Goal: Task Accomplishment & Management: Manage account settings

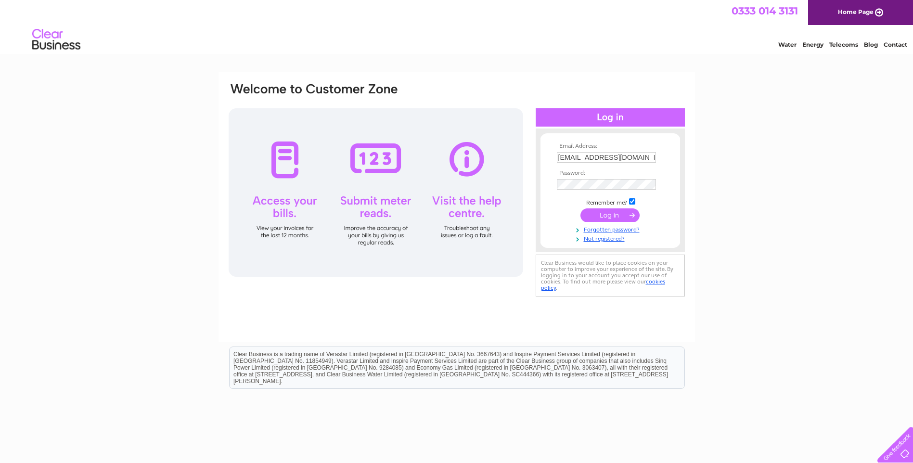
click at [615, 214] on input "submit" at bounding box center [609, 214] width 59 height 13
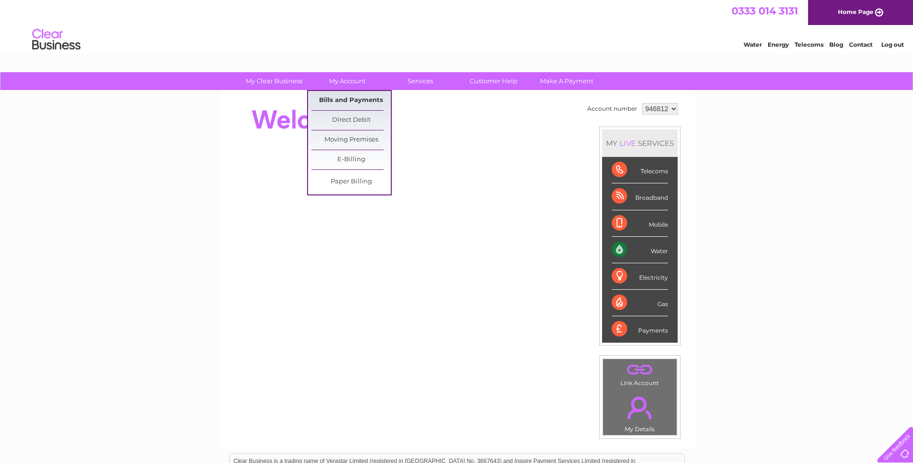
click at [343, 96] on link "Bills and Payments" at bounding box center [350, 100] width 79 height 19
click at [344, 101] on link "Bills and Payments" at bounding box center [350, 100] width 79 height 19
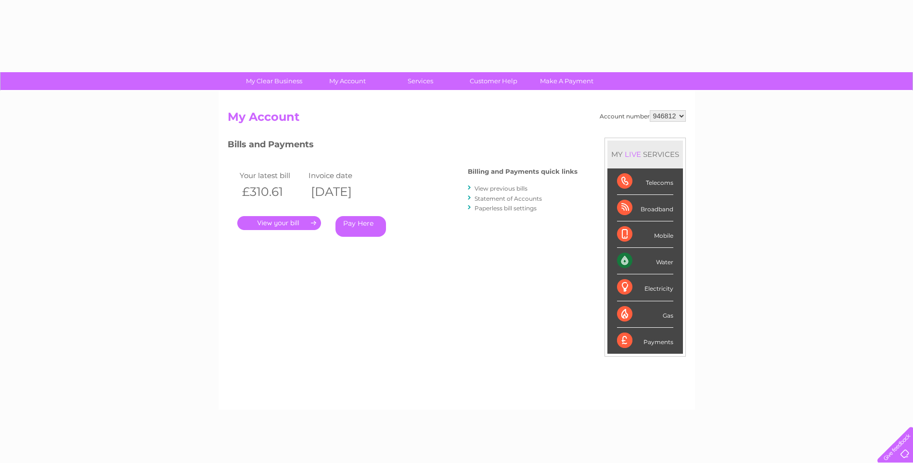
click at [281, 225] on link "." at bounding box center [279, 223] width 84 height 14
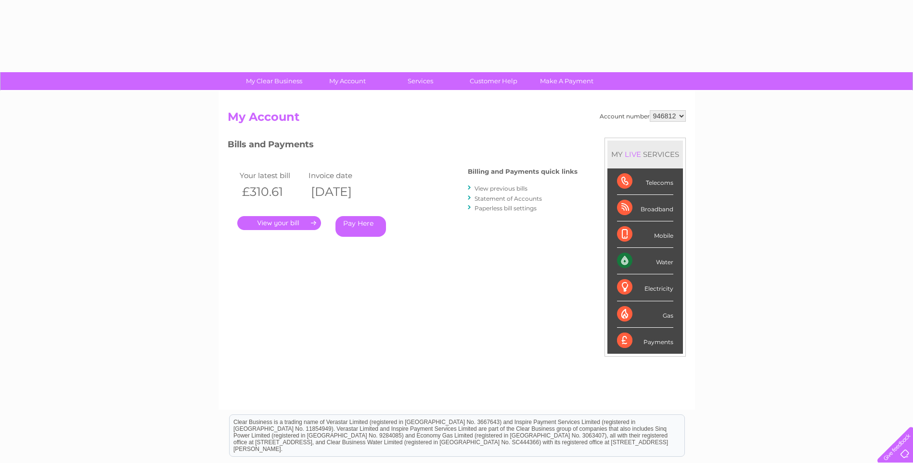
click at [293, 221] on link "." at bounding box center [279, 223] width 84 height 14
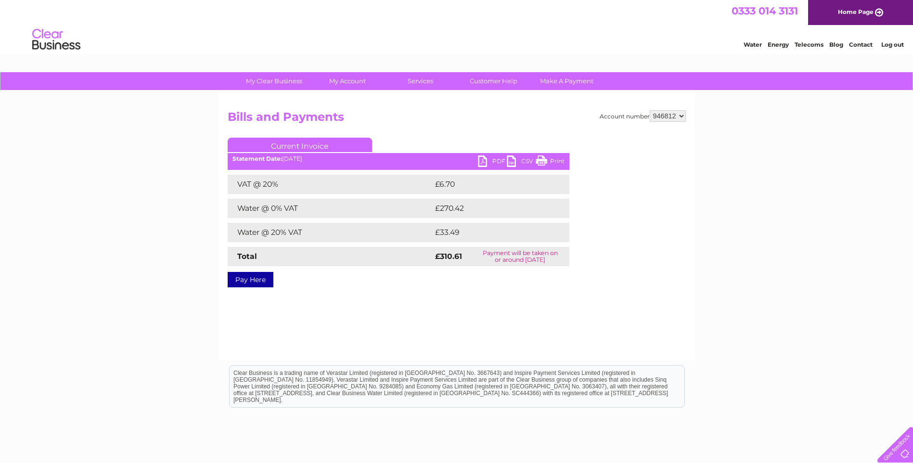
click at [478, 159] on link "PDF" at bounding box center [492, 162] width 29 height 14
